Goal: Register for event/course

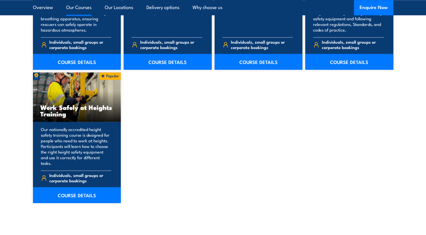
scroll to position [704, 0]
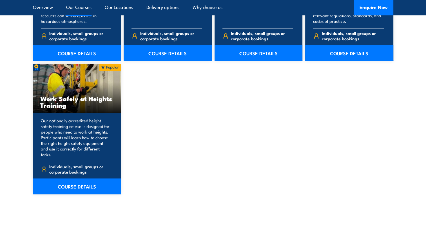
click at [90, 180] on link "COURSE DETAILS" at bounding box center [77, 186] width 88 height 16
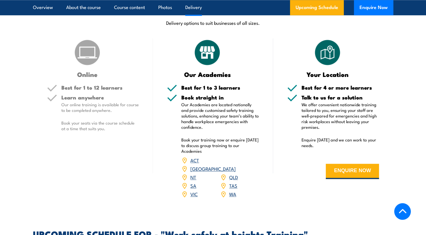
scroll to position [676, 0]
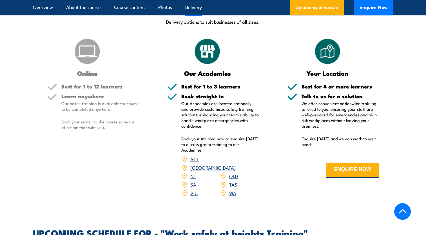
click at [236, 172] on link "QLD" at bounding box center [233, 175] width 9 height 7
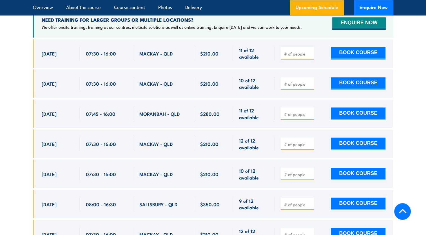
scroll to position [867, 0]
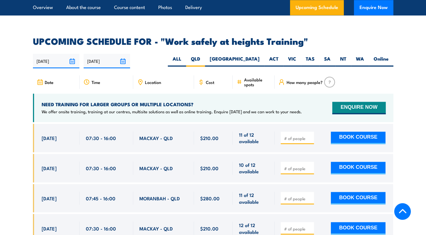
click at [154, 77] on div "Location" at bounding box center [163, 82] width 61 height 14
click at [154, 80] on span "Location" at bounding box center [153, 82] width 16 height 5
click at [53, 80] on span "Date" at bounding box center [49, 82] width 9 height 5
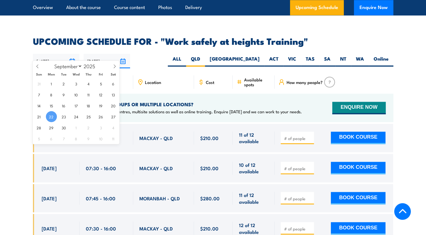
click at [56, 54] on input "[DATE]" at bounding box center [56, 61] width 46 height 14
click at [63, 117] on span "23" at bounding box center [63, 116] width 11 height 11
type input "23/09/2025"
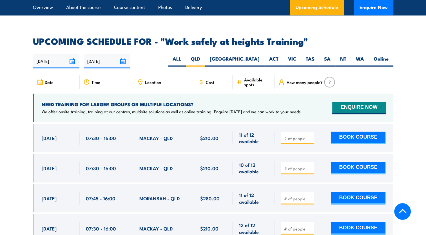
click at [110, 54] on input "[DATE]" at bounding box center [107, 61] width 46 height 14
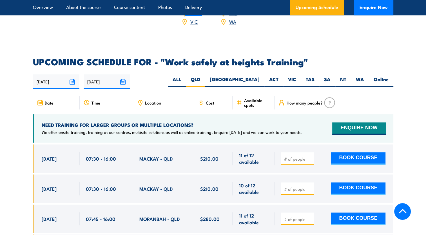
scroll to position [783, 0]
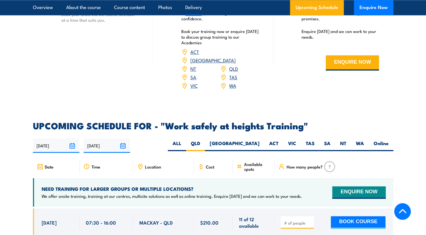
click at [95, 164] on span "Time" at bounding box center [95, 166] width 9 height 5
click at [151, 164] on span "Location" at bounding box center [153, 166] width 16 height 5
click at [205, 140] on label "QLD" at bounding box center [195, 145] width 19 height 11
click at [204, 140] on input "QLD" at bounding box center [202, 142] width 4 height 4
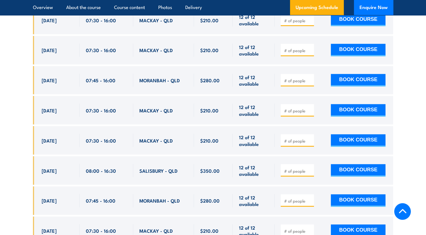
scroll to position [1092, 0]
